Goal: Task Accomplishment & Management: Use online tool/utility

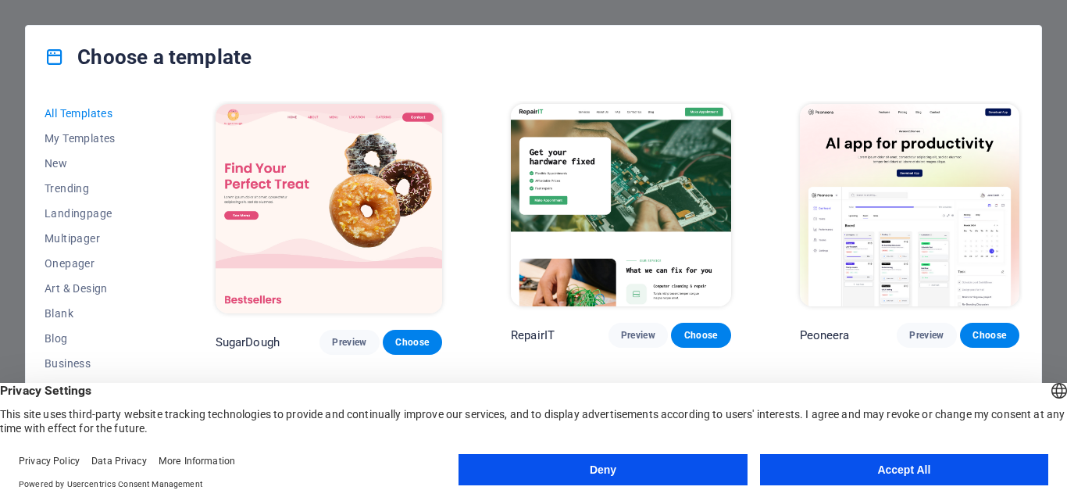
click at [856, 468] on button "Accept All" at bounding box center [904, 469] width 288 height 31
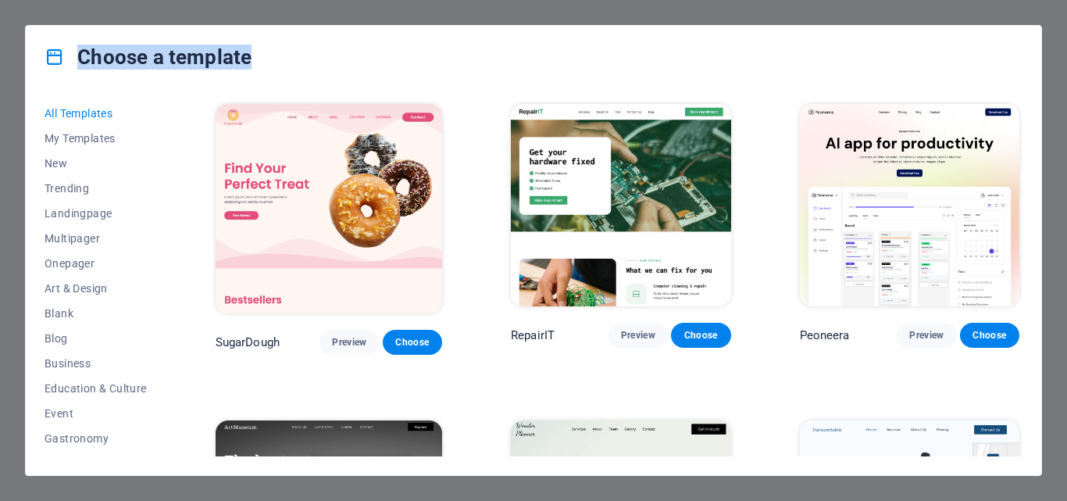
drag, startPoint x: 1064, startPoint y: 45, endPoint x: 1066, endPoint y: 69, distance: 24.3
click at [1066, 69] on div "Choose a template All Templates My Templates New Trending Landingpage Multipage…" at bounding box center [533, 250] width 1067 height 501
click at [1038, 62] on div "Choose a template" at bounding box center [533, 57] width 1015 height 62
drag, startPoint x: 164, startPoint y: 143, endPoint x: 184, endPoint y: 252, distance: 110.3
click at [184, 252] on div "All Templates My Templates New Trending Landingpage Multipager Onepager Art & D…" at bounding box center [533, 281] width 1015 height 387
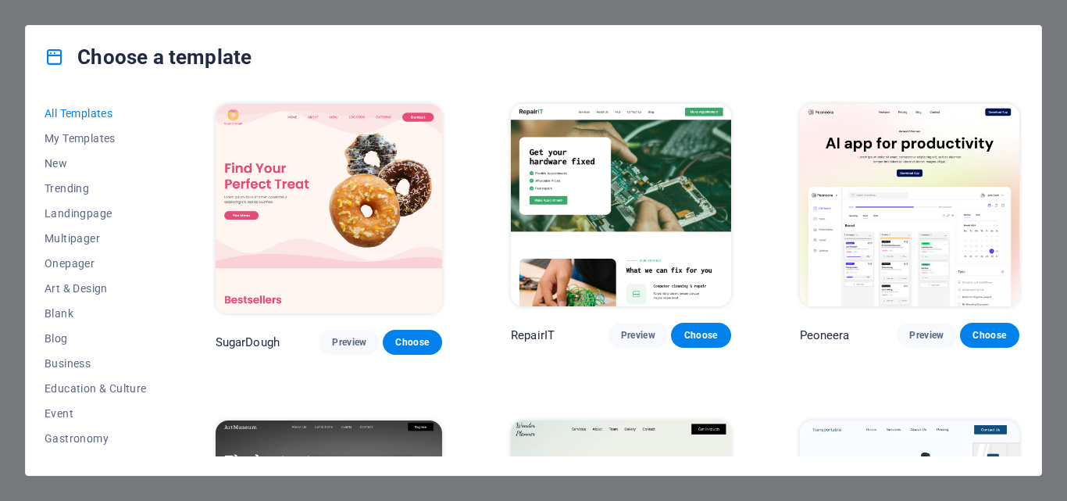
drag, startPoint x: 164, startPoint y: 216, endPoint x: 166, endPoint y: 284, distance: 67.2
click at [166, 284] on div "All Templates My Templates New Trending Landingpage Multipager Onepager Art & D…" at bounding box center [105, 278] width 121 height 355
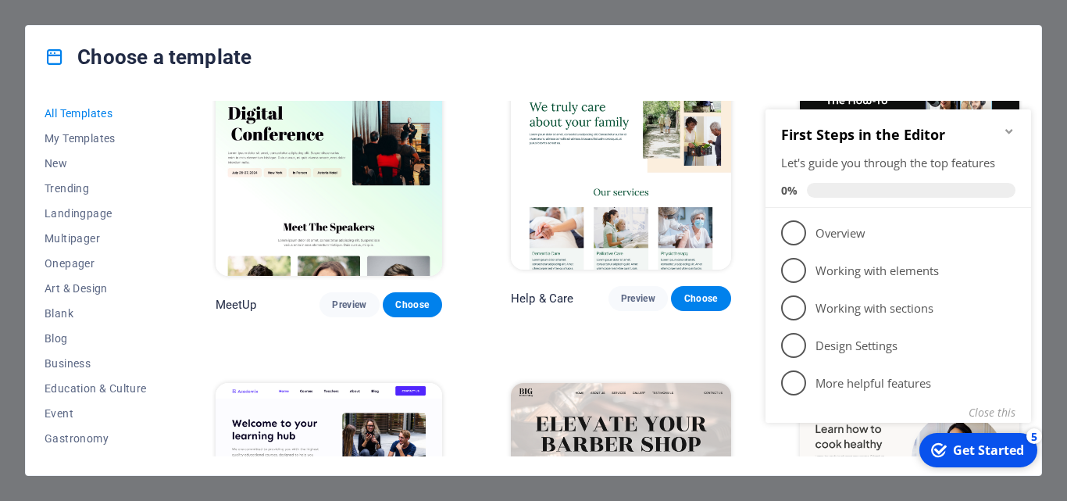
scroll to position [908, 0]
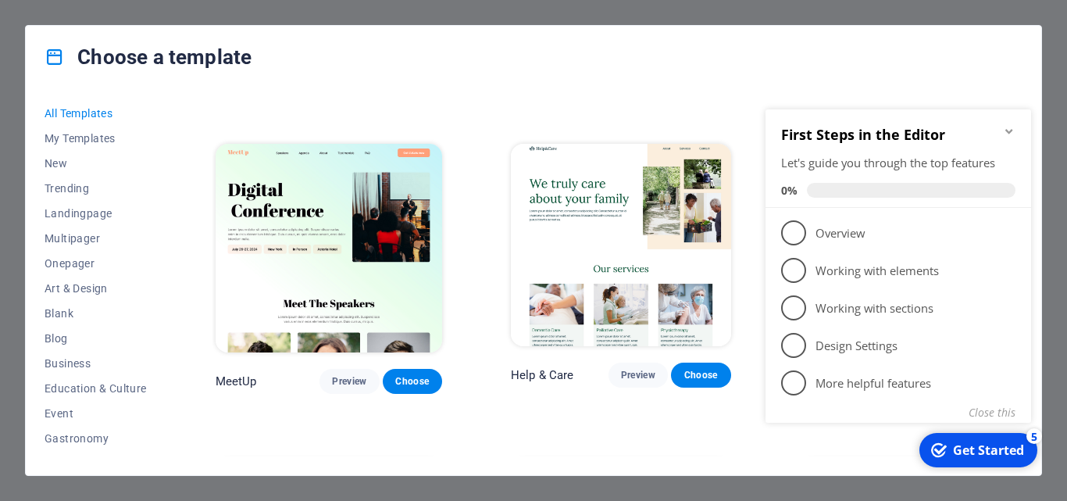
click at [1010, 131] on icon "Minimize checklist" at bounding box center [1008, 131] width 7 height 5
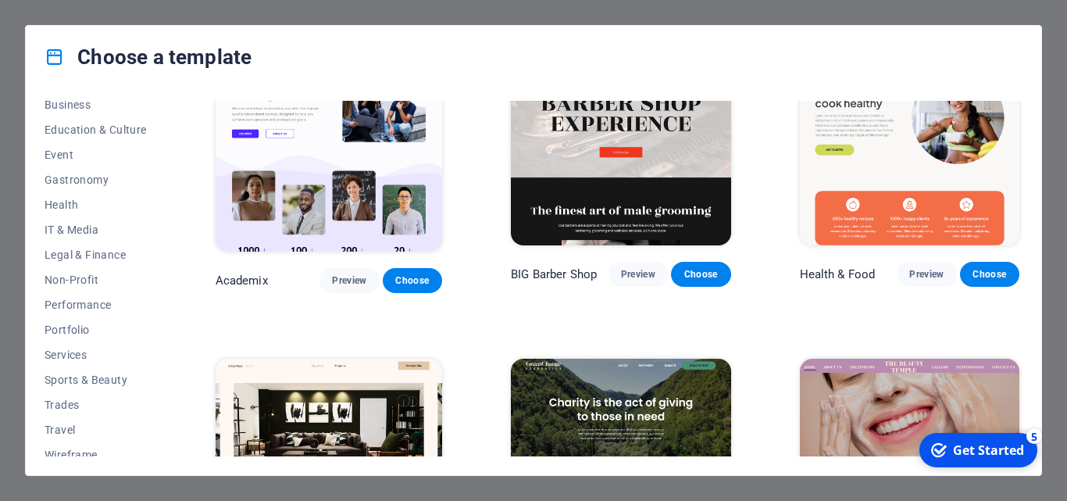
scroll to position [269, 0]
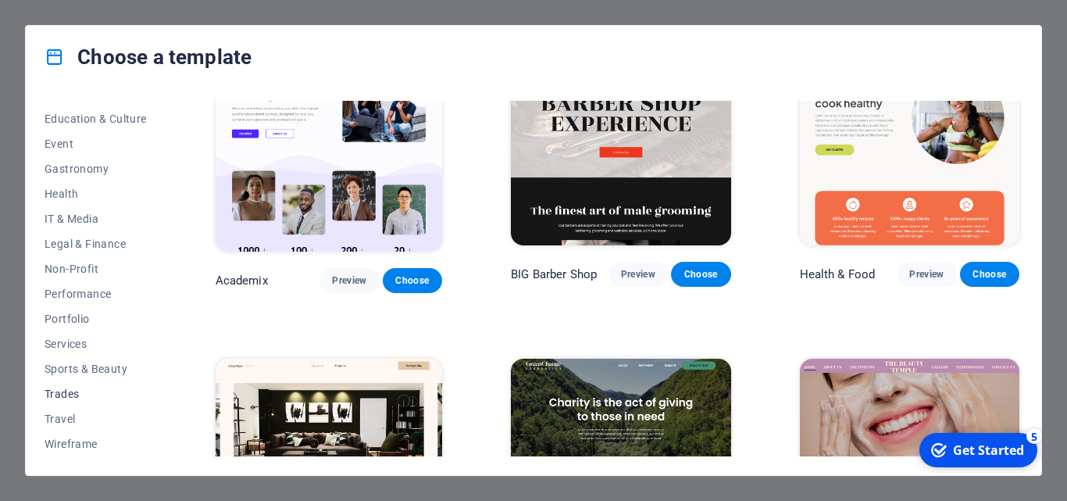
click at [74, 396] on span "Trades" at bounding box center [96, 393] width 102 height 12
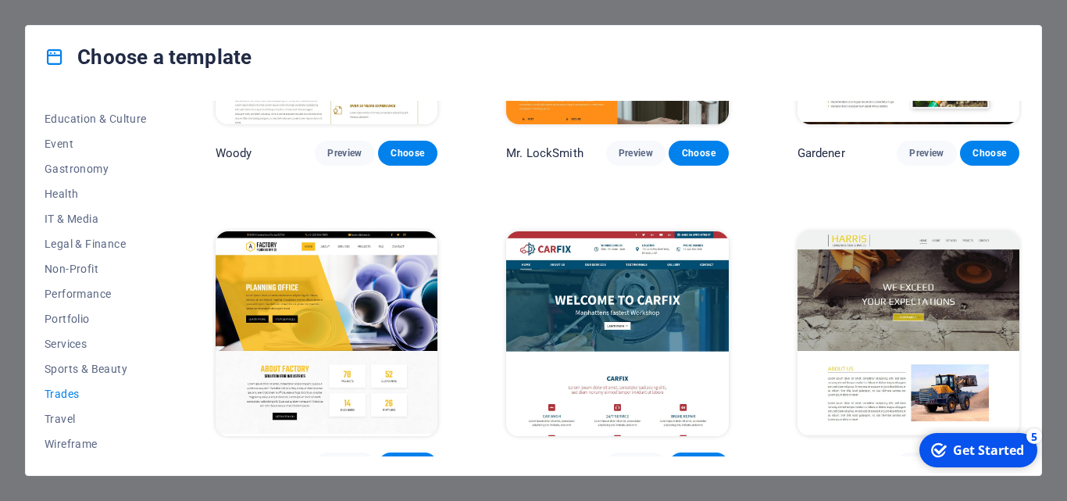
scroll to position [512, 0]
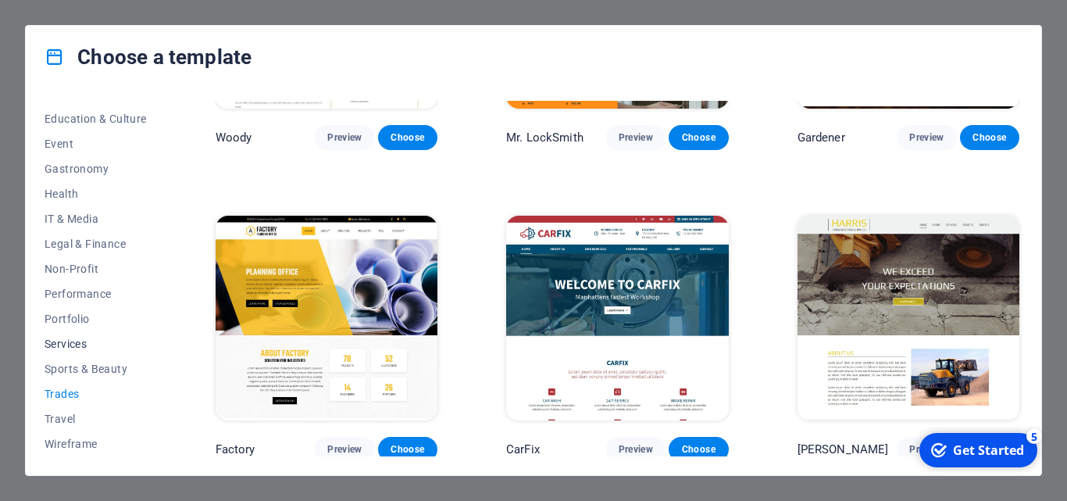
click at [59, 340] on span "Services" at bounding box center [96, 343] width 102 height 12
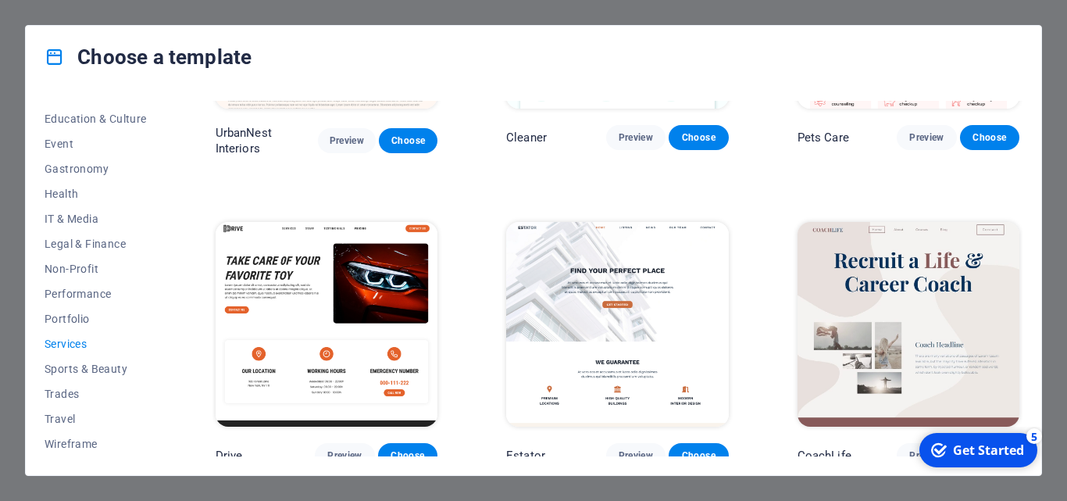
drag, startPoint x: 1022, startPoint y: 193, endPoint x: 1033, endPoint y: 256, distance: 64.1
click at [1033, 256] on div "All Templates My Templates New Trending Landingpage Multipager Onepager Art & D…" at bounding box center [533, 281] width 1015 height 387
click at [1030, 221] on div "All Templates My Templates New Trending Landingpage Multipager Onepager Art & D…" at bounding box center [533, 281] width 1015 height 387
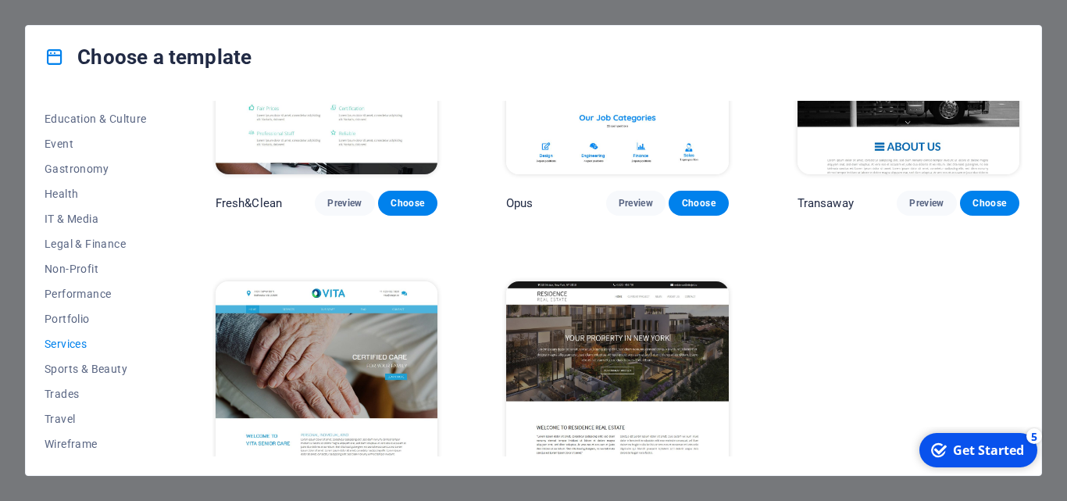
scroll to position [1764, 0]
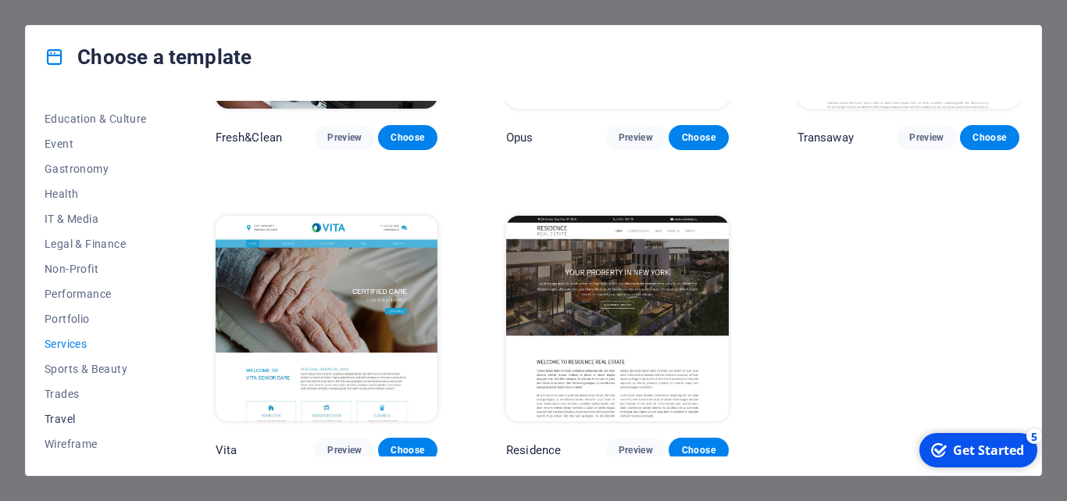
click at [61, 421] on span "Travel" at bounding box center [96, 418] width 102 height 12
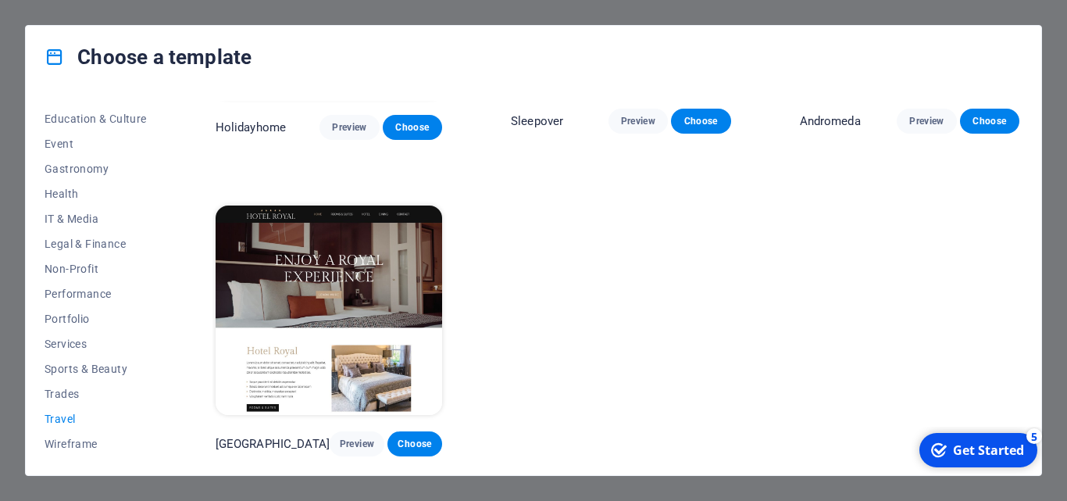
scroll to position [0, 0]
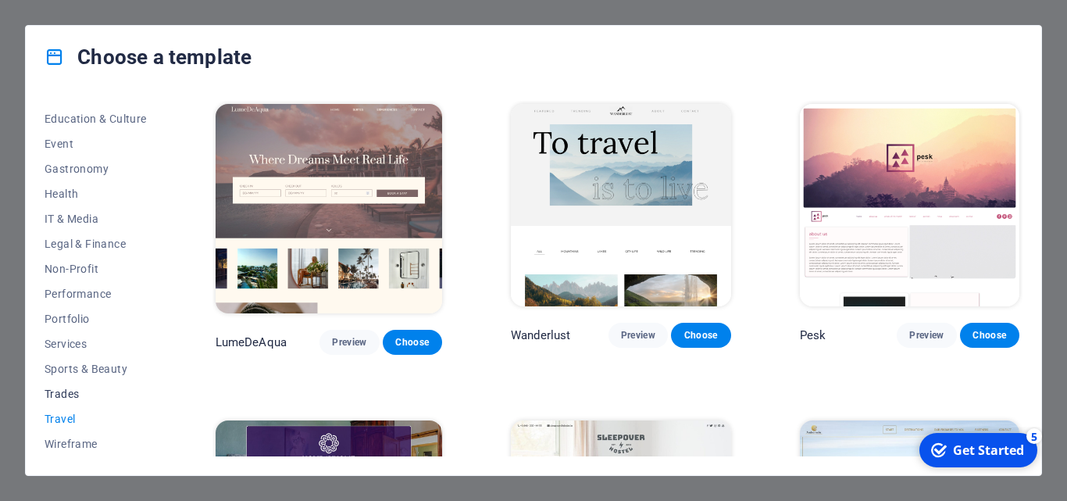
click at [70, 390] on span "Trades" at bounding box center [96, 393] width 102 height 12
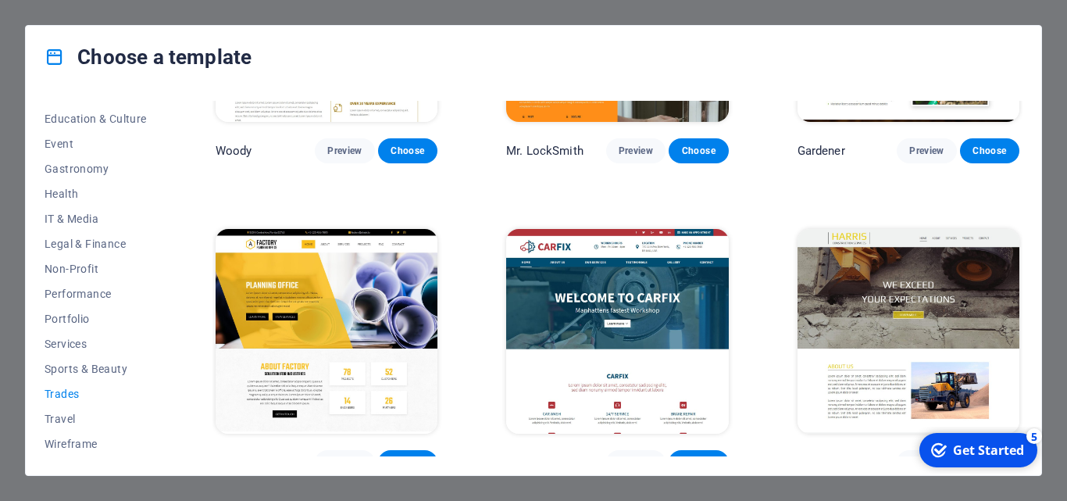
scroll to position [512, 0]
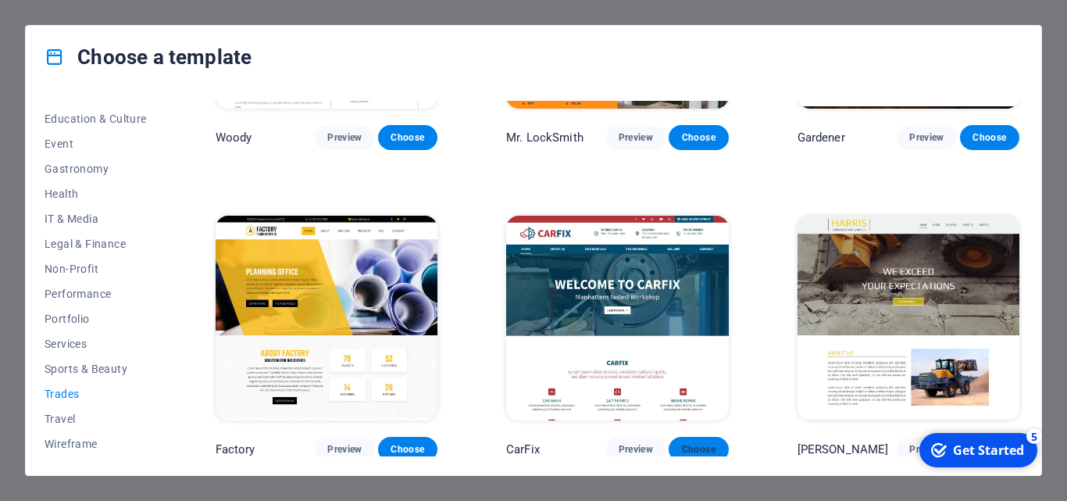
click at [688, 444] on span "Choose" at bounding box center [698, 449] width 34 height 12
